Goal: Check status: Check status

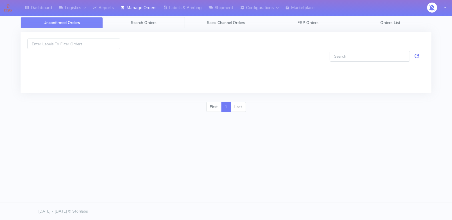
click at [148, 21] on span "Search Orders" at bounding box center [144, 22] width 26 height 5
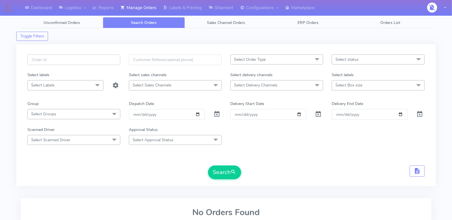
click at [97, 60] on input "text" at bounding box center [73, 60] width 93 height 11
paste input "1615974"
type input "1615974"
click at [217, 114] on span at bounding box center [216, 115] width 7 height 5
click at [224, 169] on button "Search" at bounding box center [224, 173] width 33 height 14
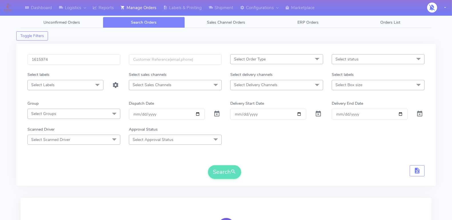
scroll to position [73, 0]
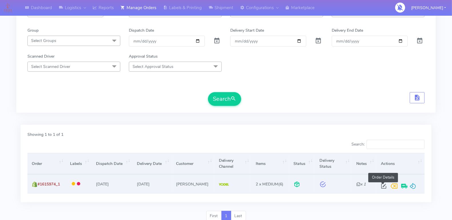
click at [384, 185] on span at bounding box center [384, 187] width 10 height 5
select select "5"
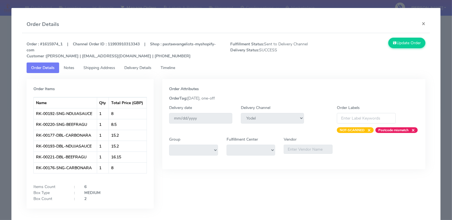
click at [174, 65] on span "Timeline" at bounding box center [168, 67] width 15 height 5
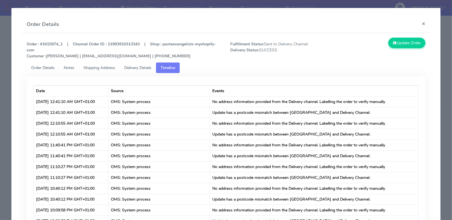
click at [136, 67] on span "Delivery Details" at bounding box center [137, 67] width 27 height 5
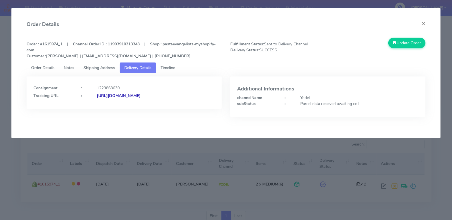
click at [324, 105] on div "Parcel data received awaiting coll" at bounding box center [359, 104] width 127 height 6
copy div "Parcel data received awaiting coll"
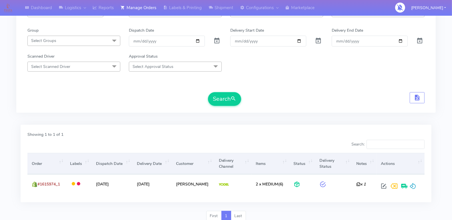
scroll to position [0, 0]
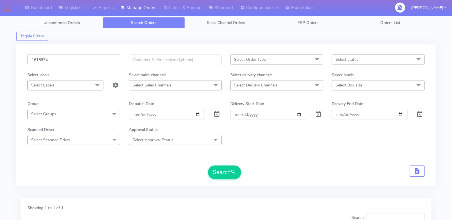
click at [63, 61] on input "1615974" at bounding box center [73, 60] width 93 height 11
paste input "7216"
type input "1617216"
click at [238, 169] on button "Search" at bounding box center [224, 173] width 33 height 14
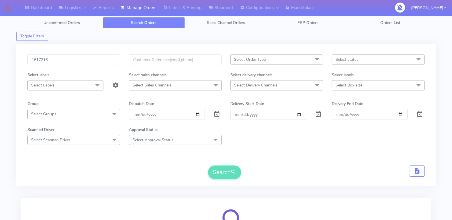
scroll to position [73, 0]
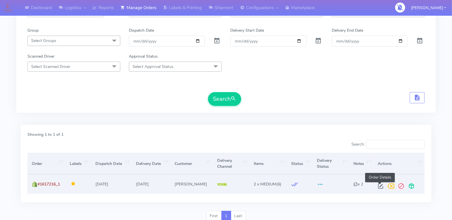
click at [381, 185] on span at bounding box center [381, 187] width 10 height 5
select select "5"
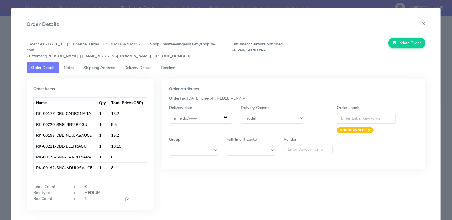
click at [146, 69] on span "Delivery Details" at bounding box center [137, 67] width 27 height 5
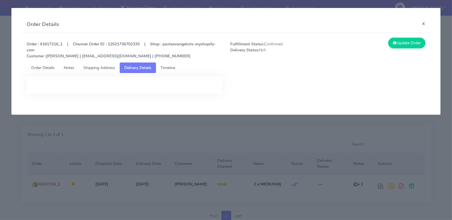
click at [173, 68] on span "Timeline" at bounding box center [168, 67] width 15 height 5
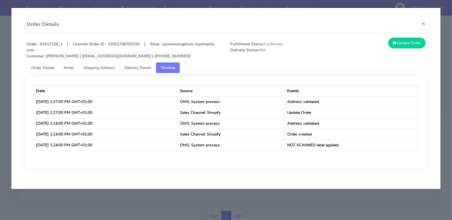
click at [41, 68] on span "Order Details" at bounding box center [42, 67] width 23 height 5
